Goal: Task Accomplishment & Management: Manage account settings

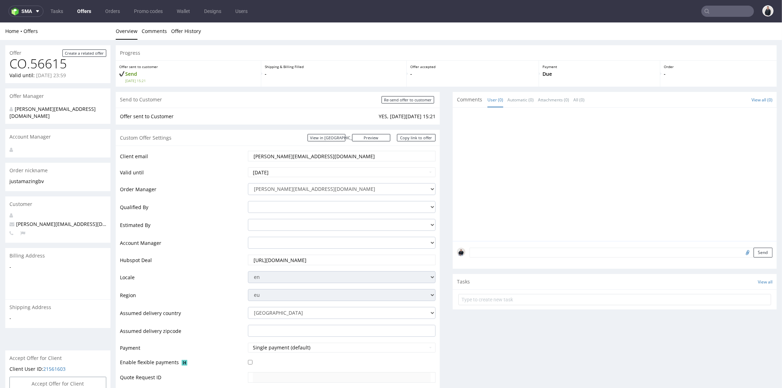
click at [82, 12] on link "Offers" at bounding box center [84, 11] width 22 height 11
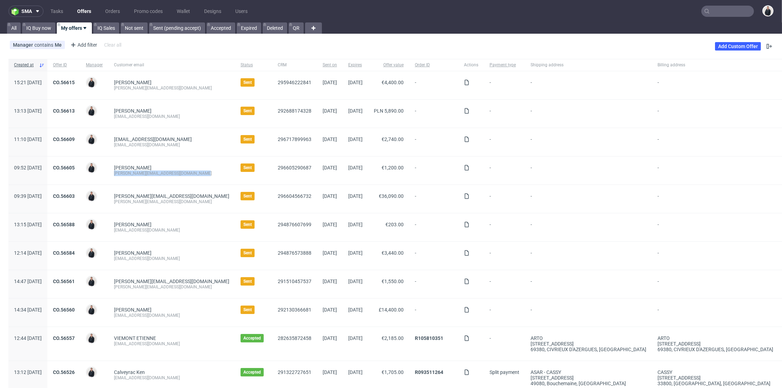
drag, startPoint x: 220, startPoint y: 173, endPoint x: 169, endPoint y: 134, distance: 64.6
click at [136, 175] on div "Alexandre Berthomier alexandre@manufacturedesbebesfrancais.fr" at bounding box center [171, 170] width 127 height 28
copy div "[EMAIL_ADDRESS][DOMAIN_NAME]"
click at [75, 166] on link "CO.56605" at bounding box center [64, 168] width 22 height 6
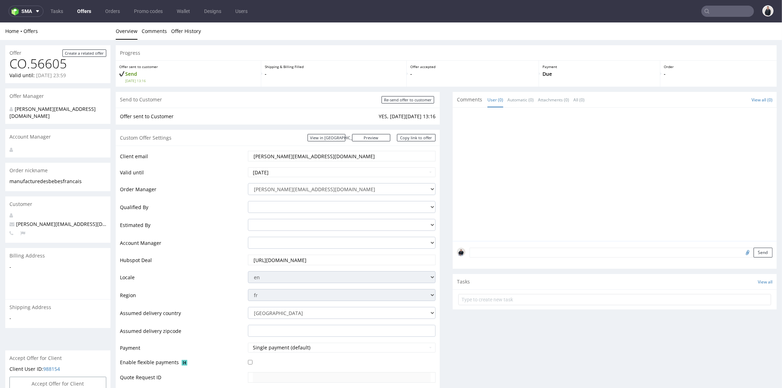
scroll to position [272, 0]
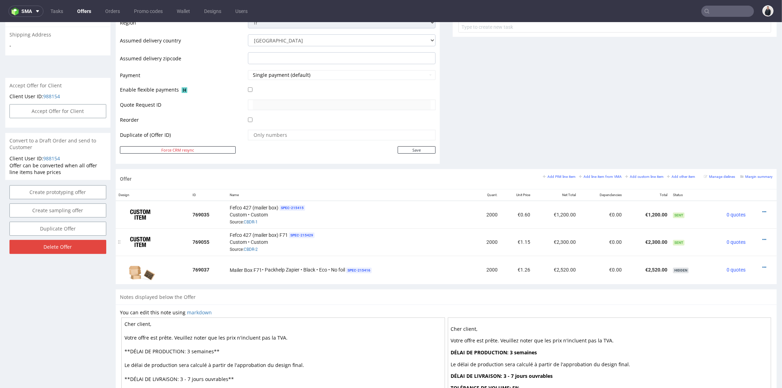
click at [359, 242] on div "Fefco 427 (mailer box) F71 SPEC- 215429 Custom • Custom Source: CBDR-2" at bounding box center [350, 242] width 241 height 22
drag, startPoint x: 530, startPoint y: 241, endPoint x: 515, endPoint y: 240, distance: 15.4
click at [515, 240] on tr "769055 Fefco 427 (mailer box) F71 SPEC- 215429 Custom • Custom Source: CBDR-2 2…" at bounding box center [446, 241] width 661 height 27
click at [537, 246] on td "€2,300.00" at bounding box center [556, 241] width 46 height 27
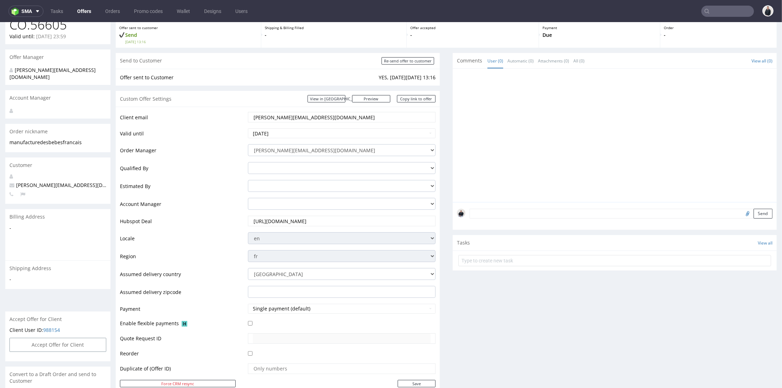
scroll to position [0, 0]
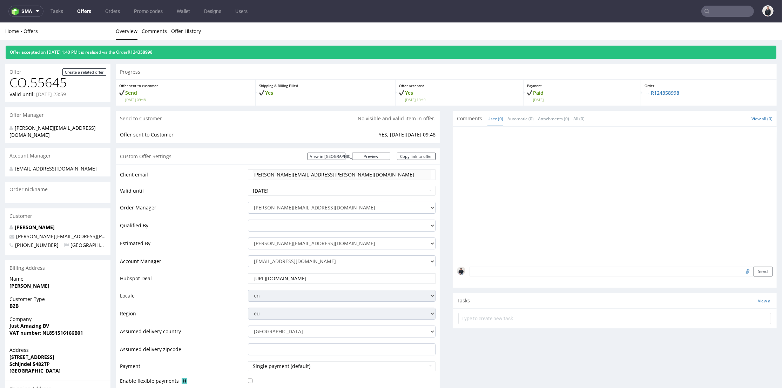
click at [727, 9] on input "text" at bounding box center [727, 11] width 53 height 11
paste input "[EMAIL_ADDRESS][DOMAIN_NAME]"
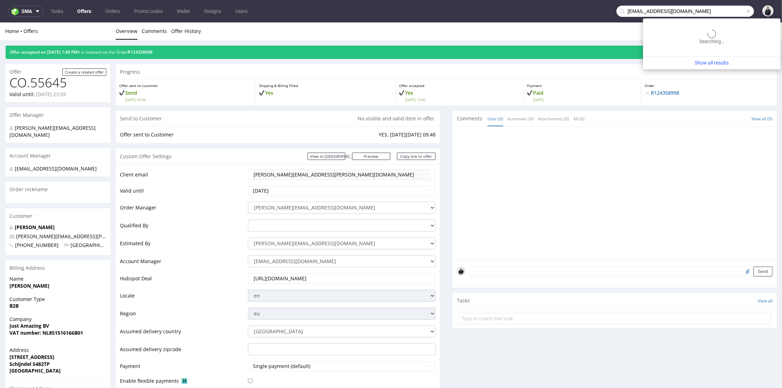
type input "[EMAIL_ADDRESS][DOMAIN_NAME]"
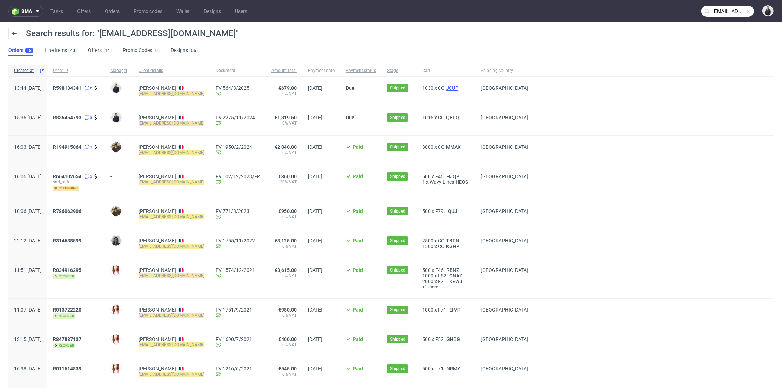
click at [459, 88] on span "JCUF" at bounding box center [452, 88] width 15 height 6
click at [460, 117] on span "QBLQ" at bounding box center [453, 118] width 16 height 6
click at [462, 147] on span "MMAX" at bounding box center [454, 147] width 18 height 6
click at [464, 282] on span "KEWB" at bounding box center [456, 281] width 16 height 6
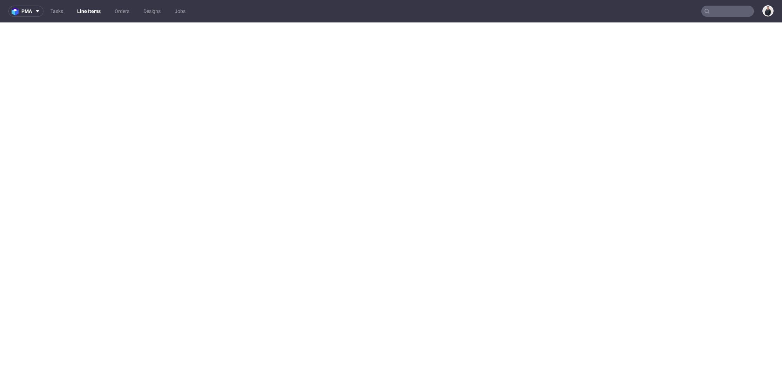
select select "in_progress"
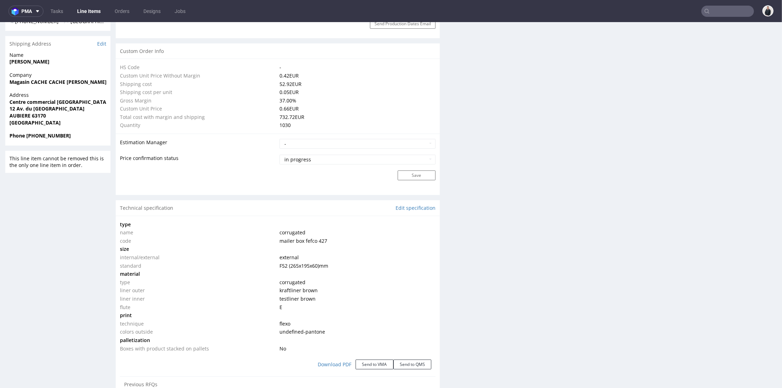
scroll to position [506, 0]
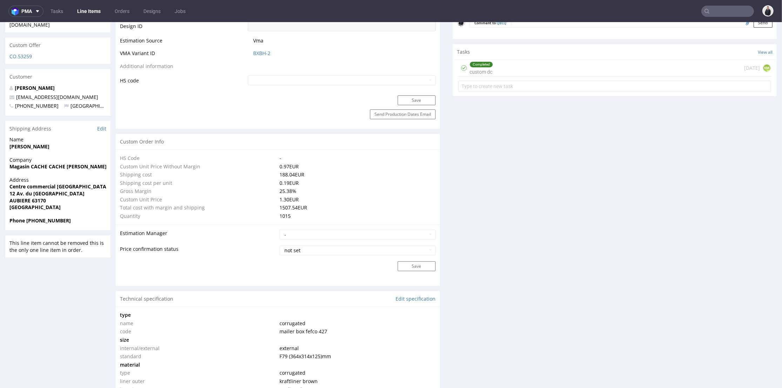
scroll to position [506, 0]
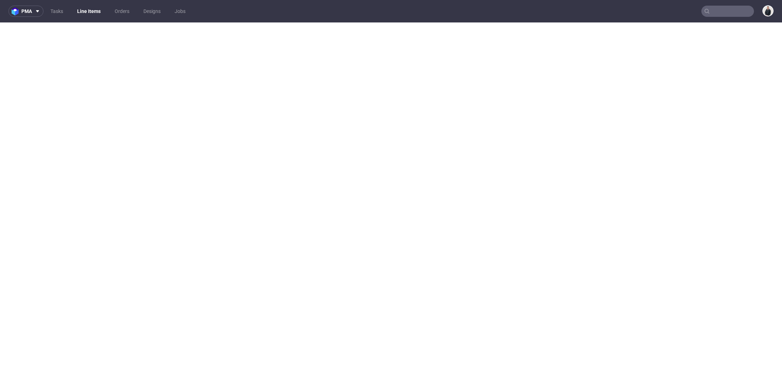
select select "in_progress"
select select "done"
